Goal: Task Accomplishment & Management: Complete application form

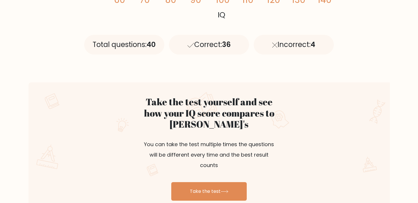
scroll to position [325, 0]
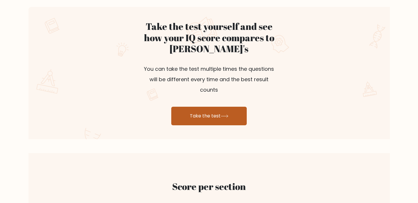
click at [208, 107] on link "Take the test" at bounding box center [209, 116] width 76 height 19
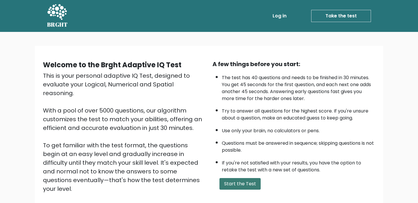
click at [244, 181] on button "Start the Test" at bounding box center [240, 184] width 41 height 12
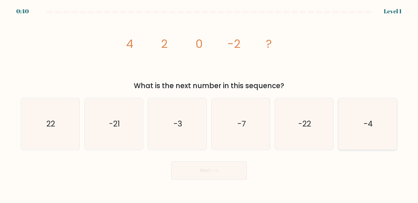
click at [361, 123] on icon "-4" at bounding box center [367, 123] width 51 height 51
click at [209, 105] on input "f. -4" at bounding box center [209, 103] width 0 height 3
radio input "true"
click at [229, 175] on button "Next" at bounding box center [209, 170] width 76 height 19
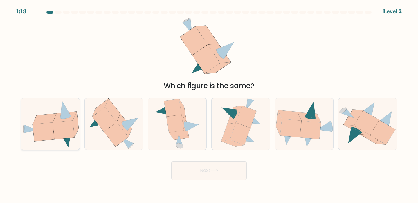
click at [51, 119] on icon at bounding box center [45, 119] width 24 height 11
click at [209, 105] on input "a." at bounding box center [209, 103] width 0 height 3
radio input "true"
click at [204, 173] on button "Next" at bounding box center [209, 170] width 76 height 19
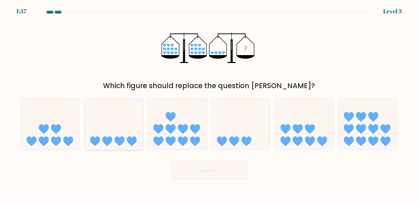
click at [108, 132] on icon at bounding box center [114, 124] width 58 height 48
click at [209, 105] on input "b." at bounding box center [209, 103] width 0 height 3
radio input "true"
click at [189, 171] on button "Next" at bounding box center [209, 170] width 76 height 19
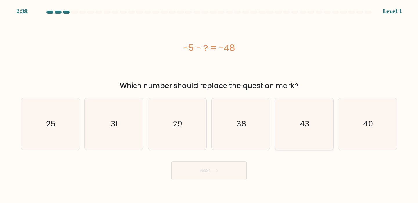
click at [309, 125] on text "43" at bounding box center [305, 123] width 10 height 11
click at [209, 105] on input "e. 43" at bounding box center [209, 103] width 0 height 3
radio input "true"
click at [221, 168] on button "Next" at bounding box center [209, 170] width 76 height 19
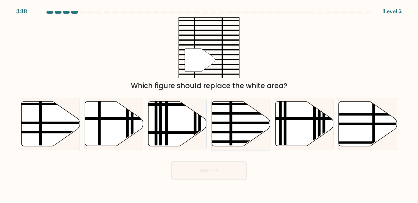
click at [239, 114] on line at bounding box center [259, 114] width 118 height 0
click at [209, 105] on input "d." at bounding box center [209, 103] width 0 height 3
radio input "true"
click at [212, 169] on button "Next" at bounding box center [209, 170] width 76 height 19
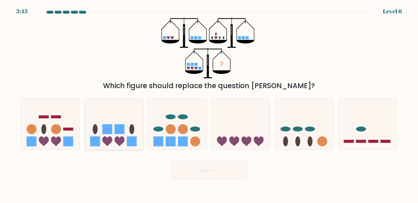
click at [118, 137] on icon at bounding box center [120, 142] width 10 height 10
click at [209, 105] on input "b." at bounding box center [209, 103] width 0 height 3
radio input "true"
click at [200, 170] on button "Next" at bounding box center [209, 170] width 76 height 19
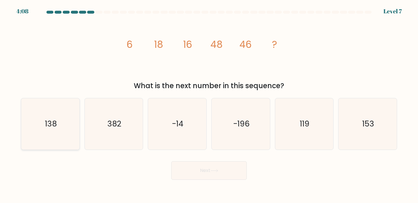
click at [57, 114] on icon "138" at bounding box center [50, 123] width 51 height 51
click at [209, 105] on input "a. 138" at bounding box center [209, 103] width 0 height 3
radio input "true"
click at [190, 168] on button "Next" at bounding box center [209, 170] width 76 height 19
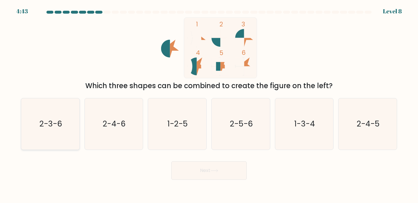
click at [61, 122] on text "2-3-6" at bounding box center [50, 123] width 23 height 11
click at [209, 105] on input "a. 2-3-6" at bounding box center [209, 103] width 0 height 3
radio input "true"
click at [222, 167] on button "Next" at bounding box center [209, 170] width 76 height 19
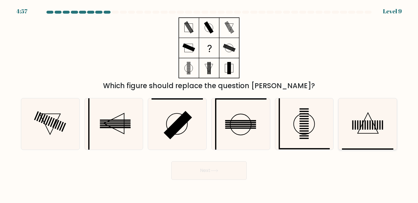
click at [367, 128] on rect at bounding box center [367, 125] width 1 height 9
click at [209, 105] on input "f." at bounding box center [209, 103] width 0 height 3
radio input "true"
click at [222, 172] on button "Next" at bounding box center [209, 170] width 76 height 19
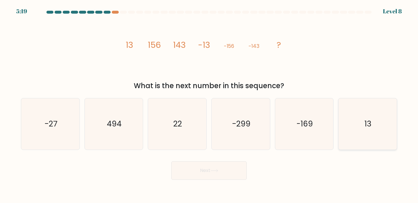
click at [355, 126] on icon "13" at bounding box center [367, 123] width 51 height 51
click at [209, 105] on input "f. 13" at bounding box center [209, 103] width 0 height 3
radio input "true"
click at [203, 169] on button "Next" at bounding box center [209, 170] width 76 height 19
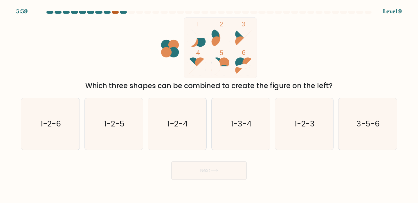
click at [112, 13] on div at bounding box center [115, 12] width 7 height 3
click at [116, 12] on div at bounding box center [115, 12] width 7 height 3
click at [123, 127] on text "1-2-5" at bounding box center [114, 123] width 20 height 11
click at [209, 105] on input "b. 1-2-5" at bounding box center [209, 103] width 0 height 3
radio input "true"
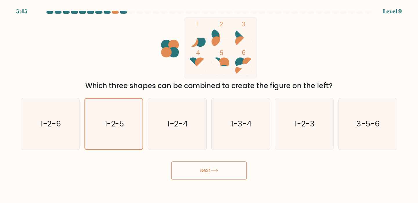
click at [216, 173] on button "Next" at bounding box center [209, 170] width 76 height 19
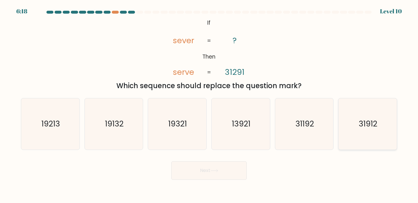
click at [363, 130] on icon "31912" at bounding box center [367, 123] width 51 height 51
click at [209, 105] on input "f. 31912" at bounding box center [209, 103] width 0 height 3
radio input "true"
click at [230, 166] on button "Next" at bounding box center [209, 170] width 76 height 19
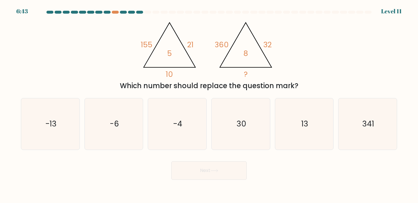
click at [344, 32] on div "@import url('https://fonts.googleapis.com/css?family=Abril+Fatface:400,100,100i…" at bounding box center [208, 54] width 383 height 74
click at [366, 38] on div "@import url('https://fonts.googleapis.com/css?family=Abril+Fatface:400,100,100i…" at bounding box center [208, 54] width 383 height 74
click at [368, 36] on div "@import url('https://fonts.googleapis.com/css?family=Abril+Fatface:400,100,100i…" at bounding box center [208, 54] width 383 height 74
click at [393, 36] on div "@import url('https://fonts.googleapis.com/css?family=Abril+Fatface:400,100,100i…" at bounding box center [208, 54] width 383 height 74
click at [240, 107] on icon "30" at bounding box center [240, 123] width 51 height 51
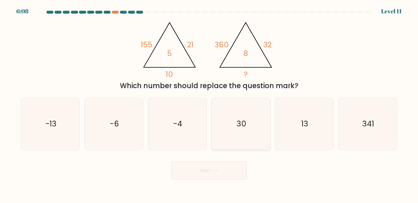
click at [209, 105] on input "d. 30" at bounding box center [209, 103] width 0 height 3
radio input "true"
click at [225, 168] on button "Next" at bounding box center [209, 170] width 76 height 19
click at [217, 174] on button "Next" at bounding box center [209, 170] width 76 height 19
